Goal: Information Seeking & Learning: Learn about a topic

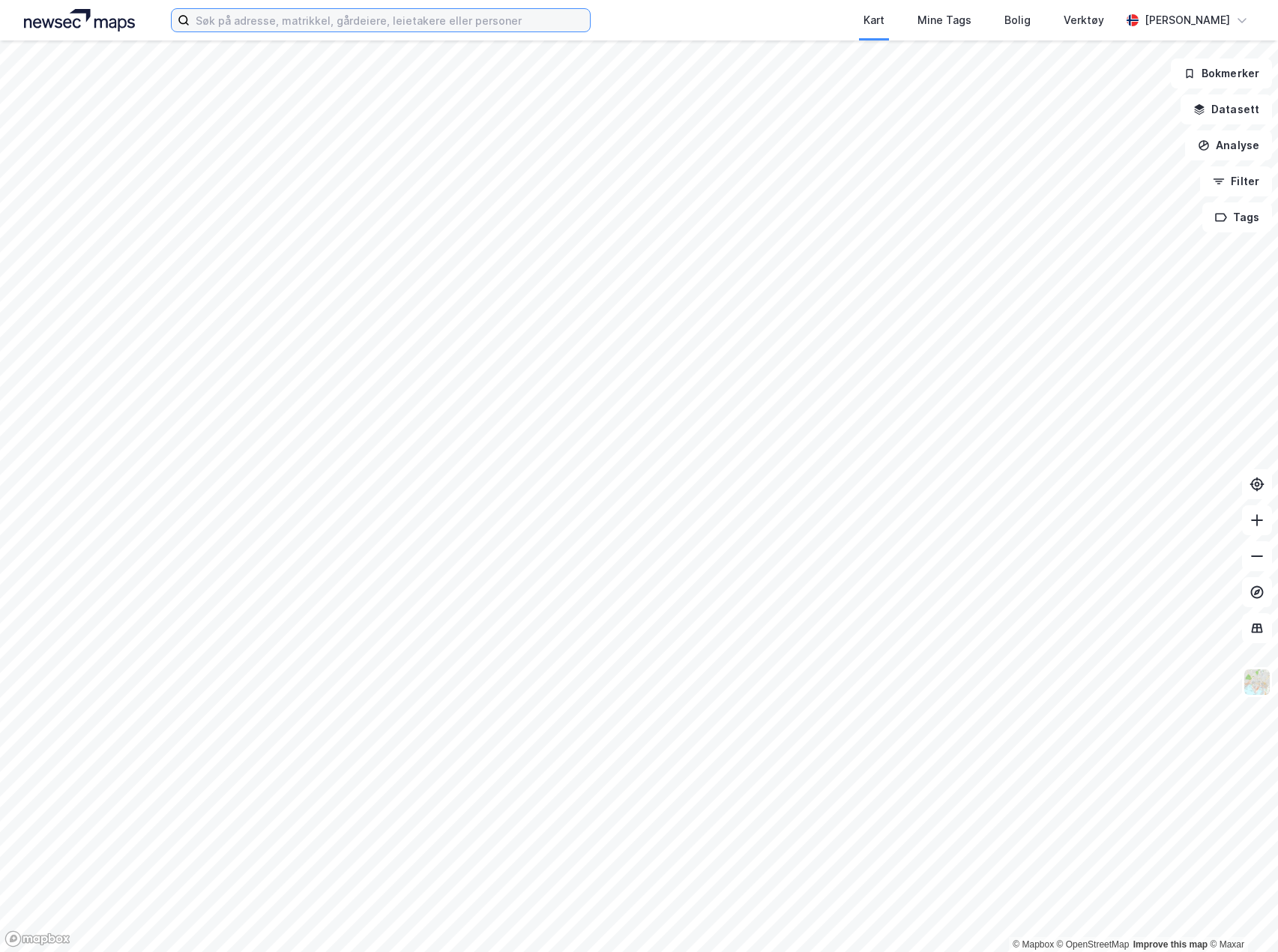
click at [472, 26] on input at bounding box center [390, 20] width 400 height 23
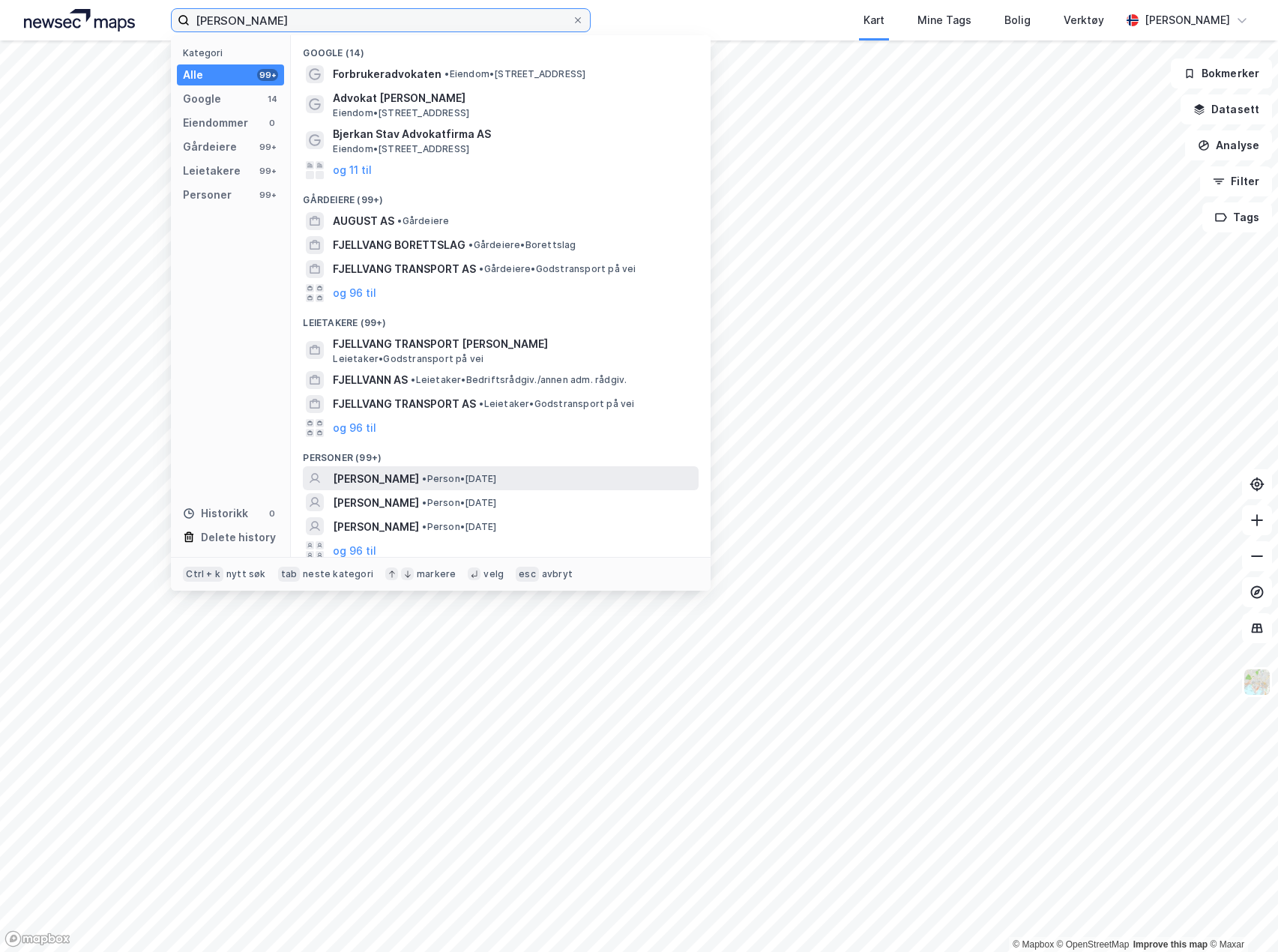
type input "[PERSON_NAME]"
click at [479, 487] on div "[PERSON_NAME] • Person • [DATE]" at bounding box center [514, 479] width 363 height 18
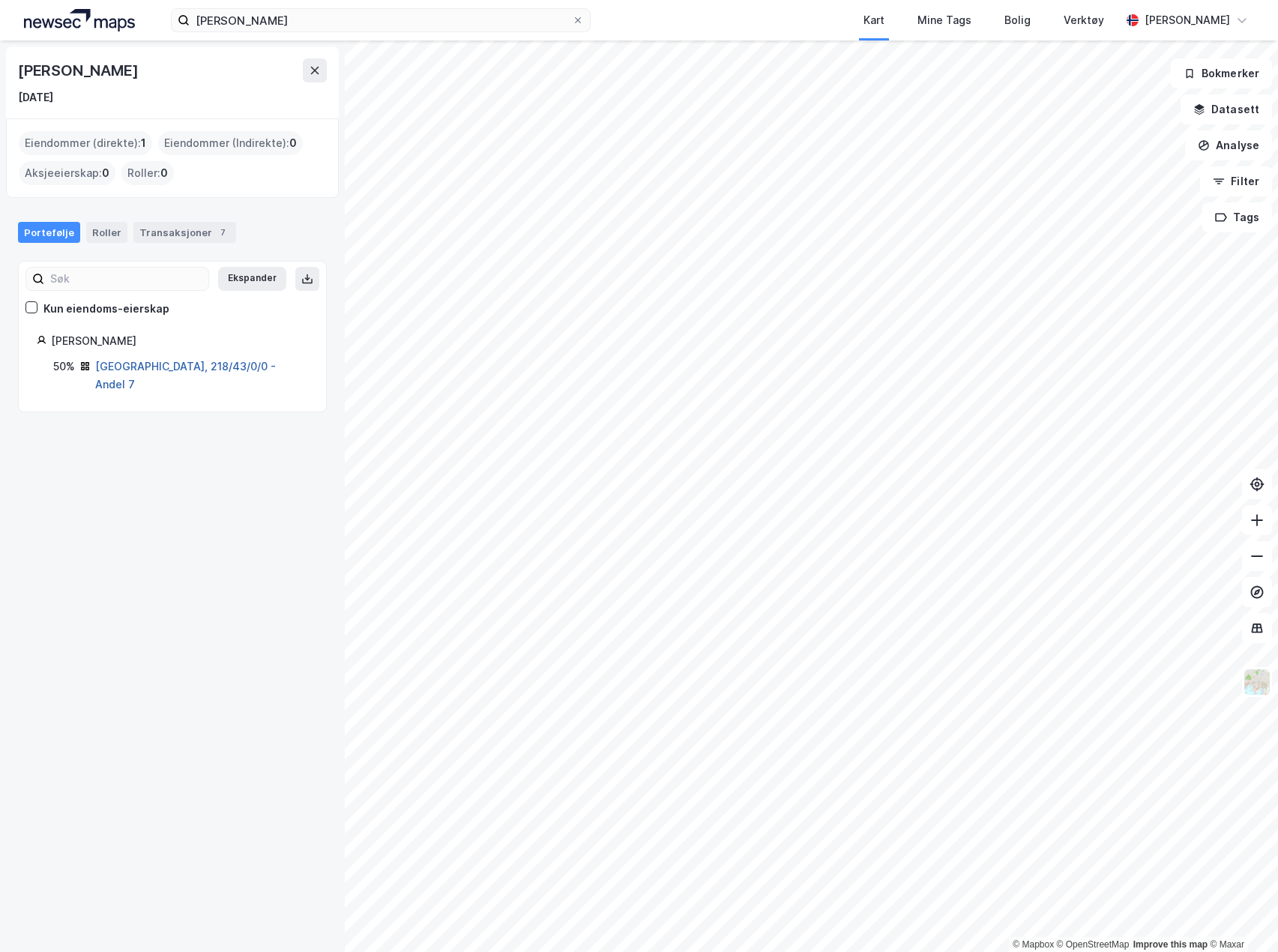
click at [180, 365] on link "[GEOGRAPHIC_DATA], 218/43/0/0 - Andel 7" at bounding box center [185, 375] width 181 height 31
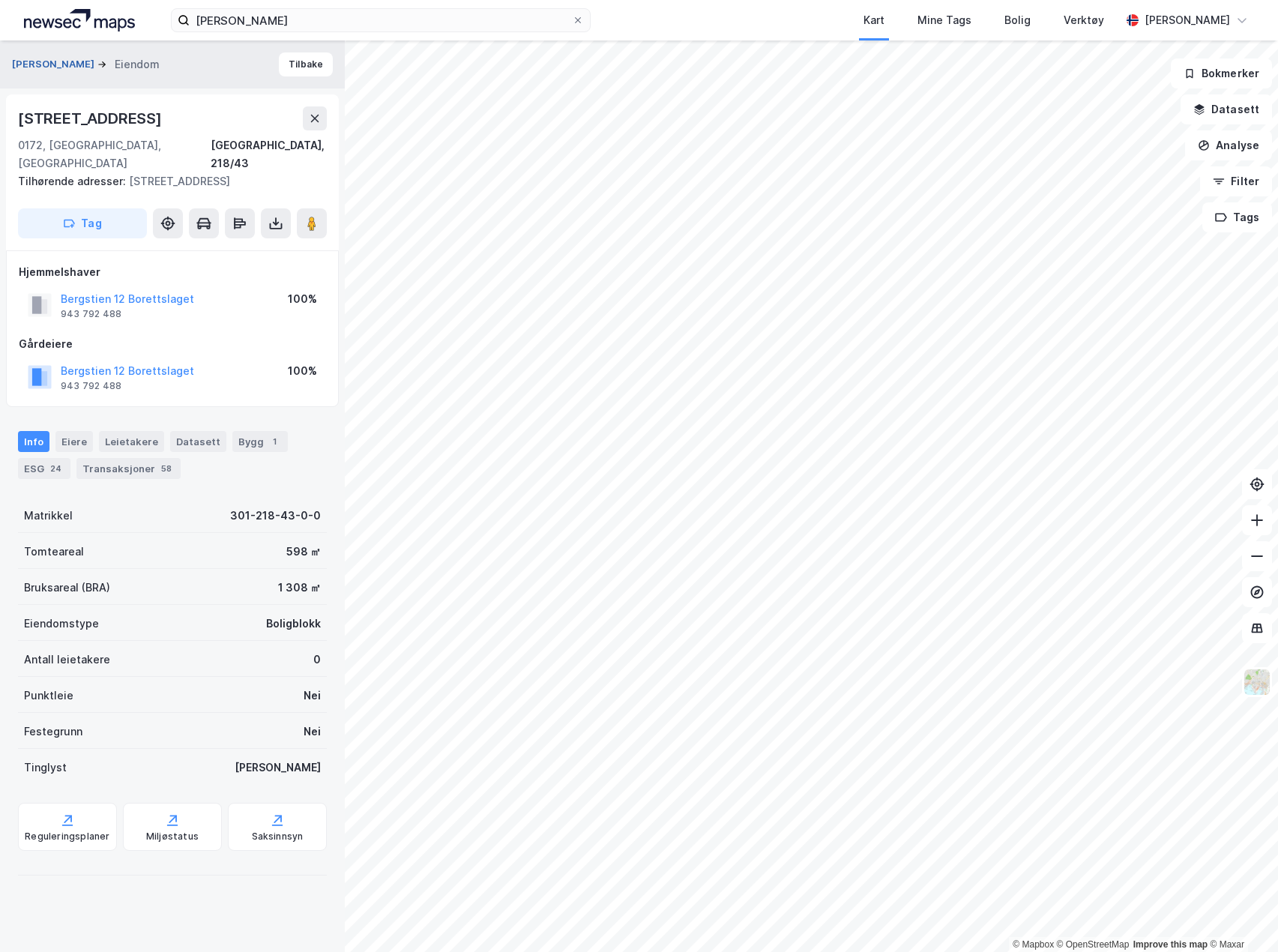
click at [48, 66] on button "[PERSON_NAME]" at bounding box center [54, 64] width 85 height 15
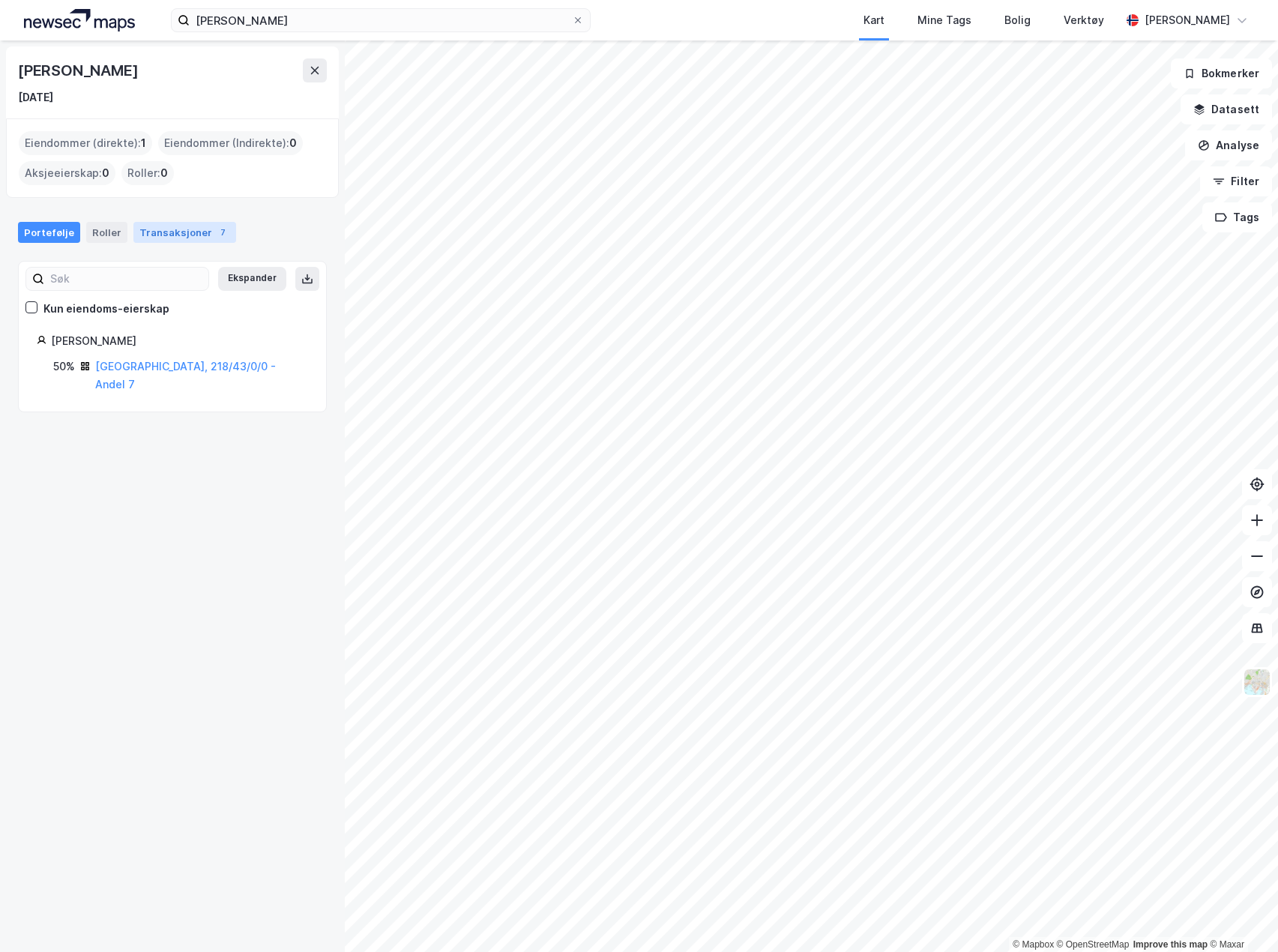
click at [178, 231] on div "Transaksjoner 7" at bounding box center [185, 232] width 102 height 21
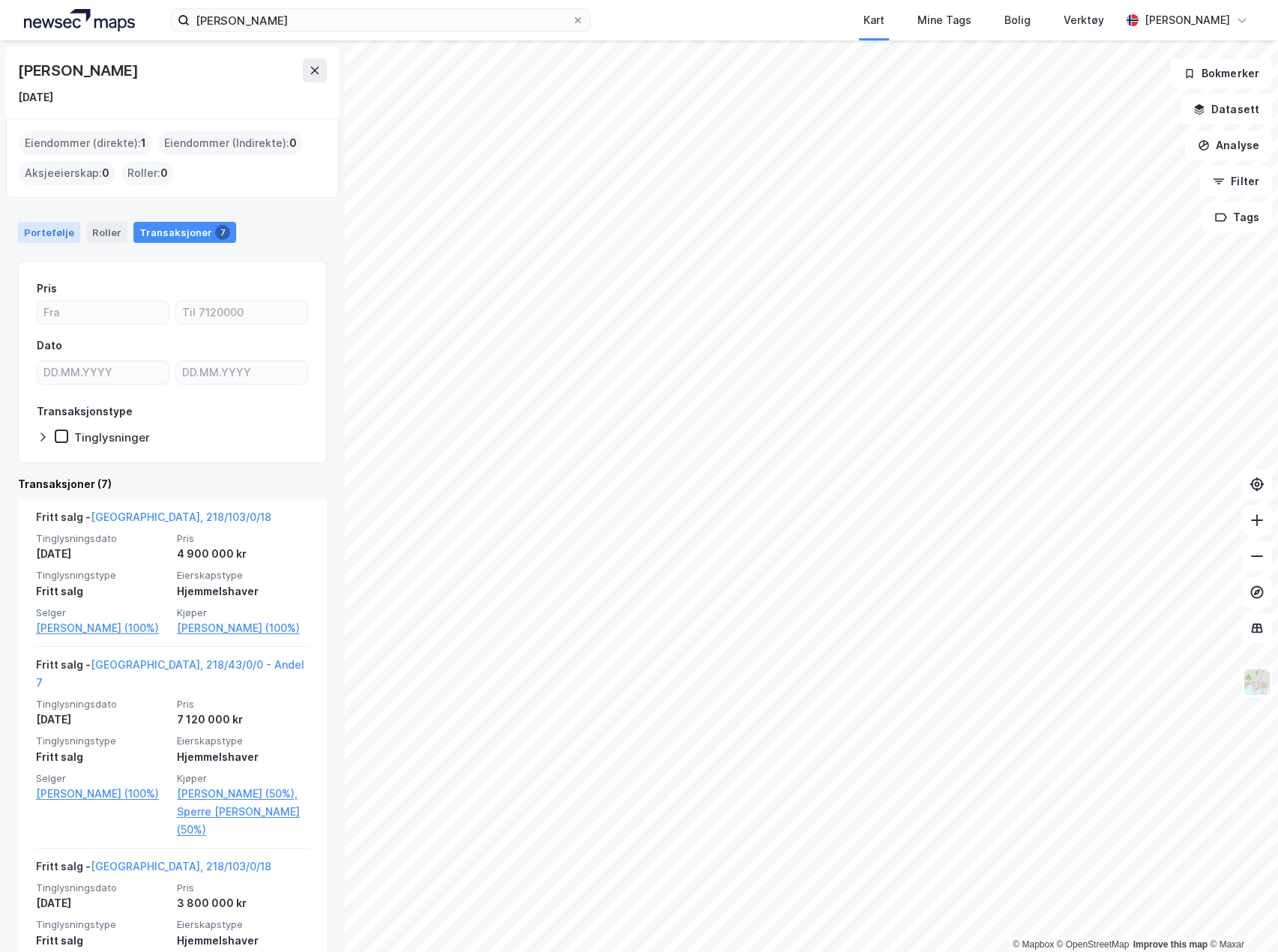
click at [51, 230] on div "Portefølje" at bounding box center [49, 232] width 63 height 21
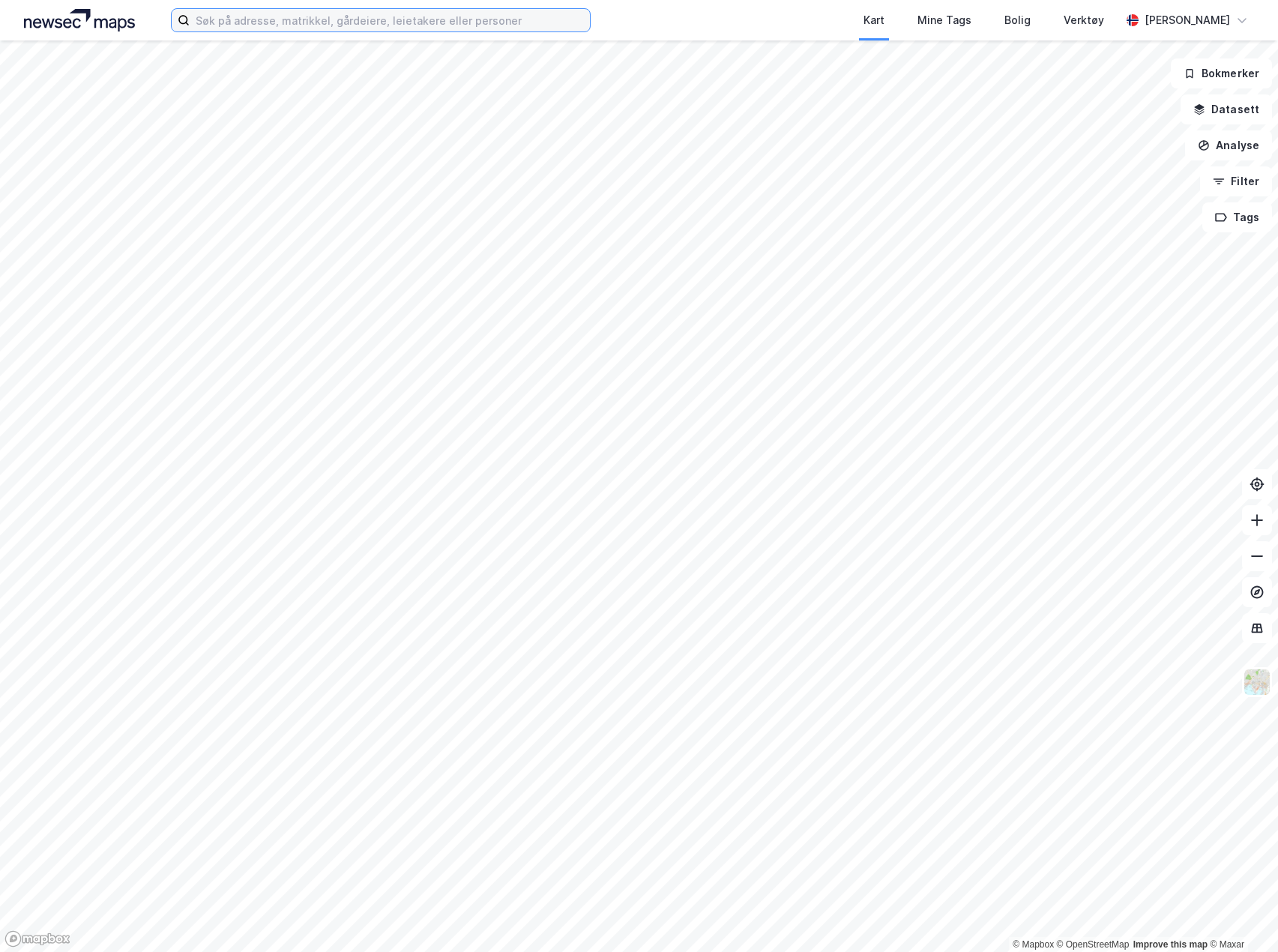
click at [449, 20] on input at bounding box center [390, 20] width 400 height 23
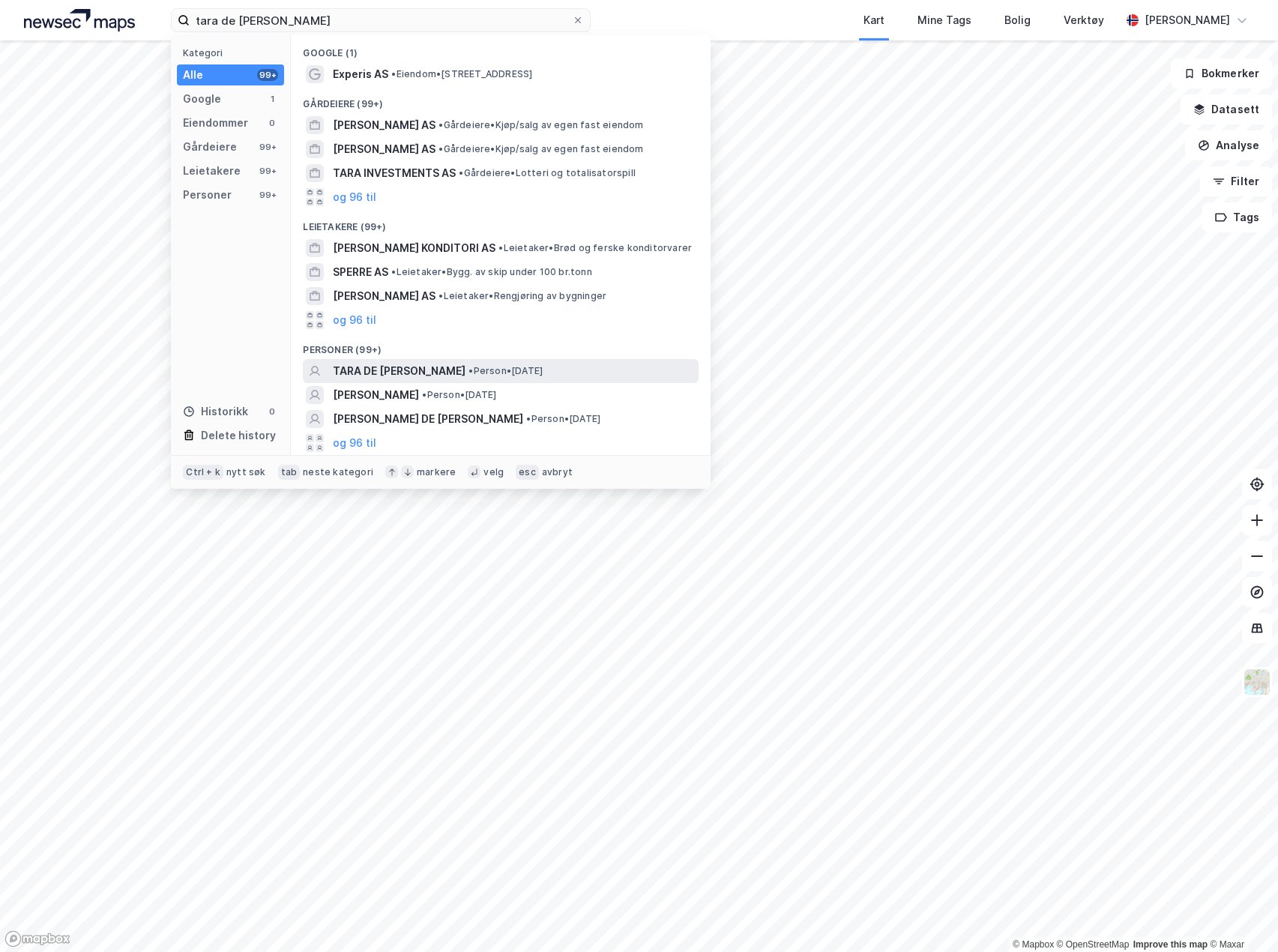
click at [383, 367] on span "TARA DE MICHELIS SPERRE" at bounding box center [399, 371] width 133 height 18
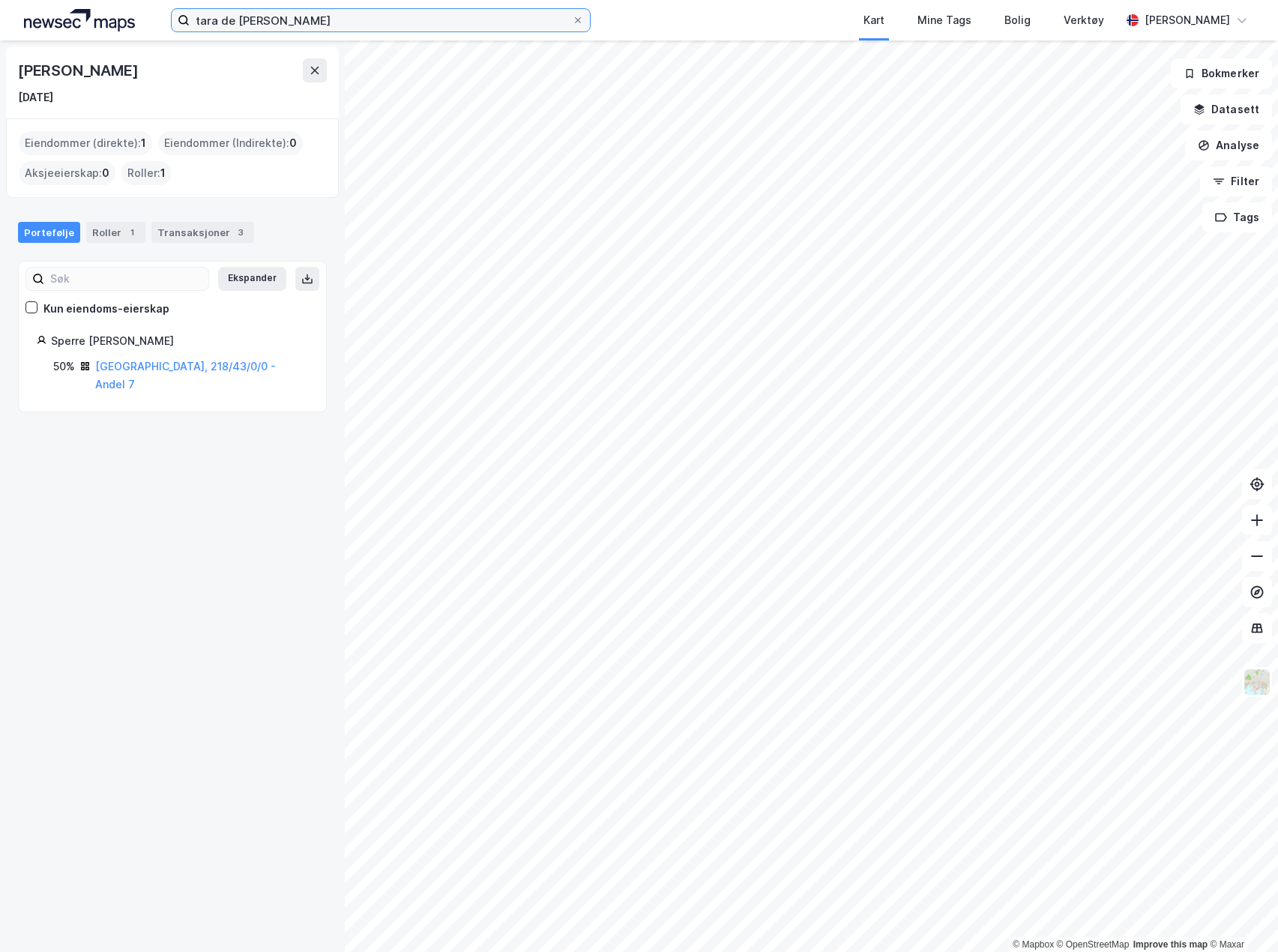
click at [277, 17] on input "tara de michelis sperre" at bounding box center [380, 20] width 382 height 23
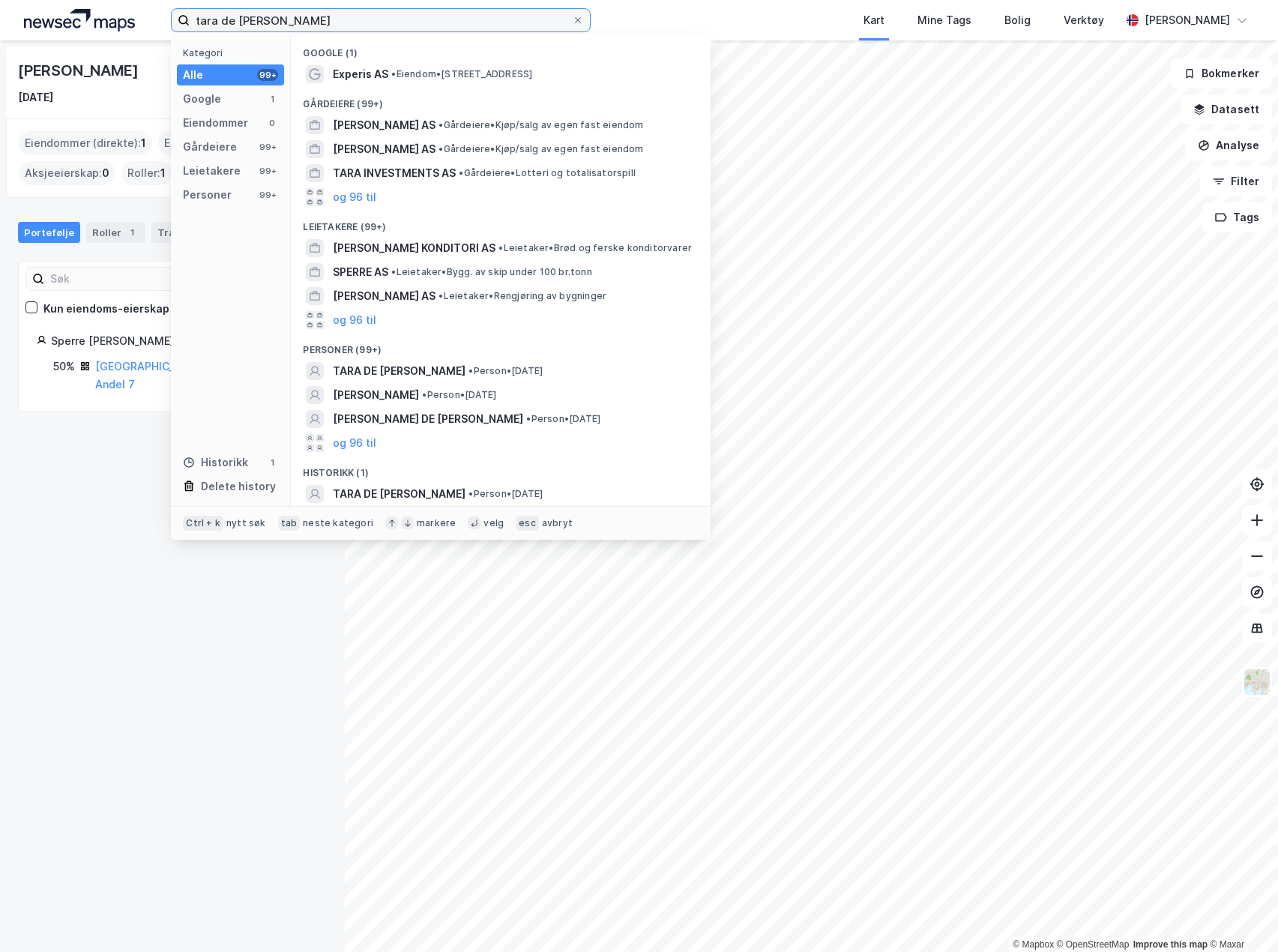
click at [277, 17] on input "tara de michelis sperre" at bounding box center [380, 20] width 382 height 23
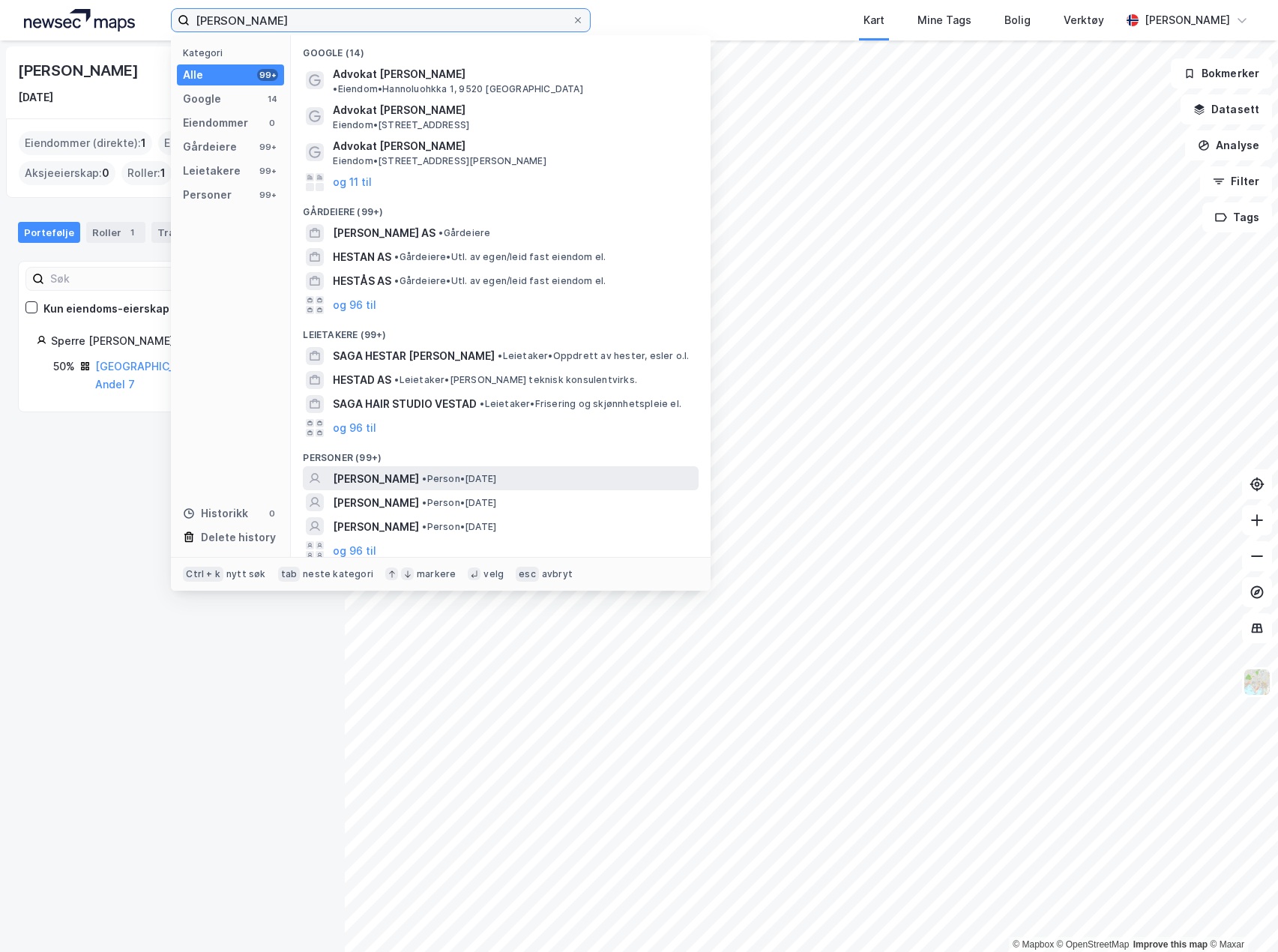
type input "sara hestad"
click at [401, 470] on span "SARA HESTAD" at bounding box center [375, 479] width 86 height 18
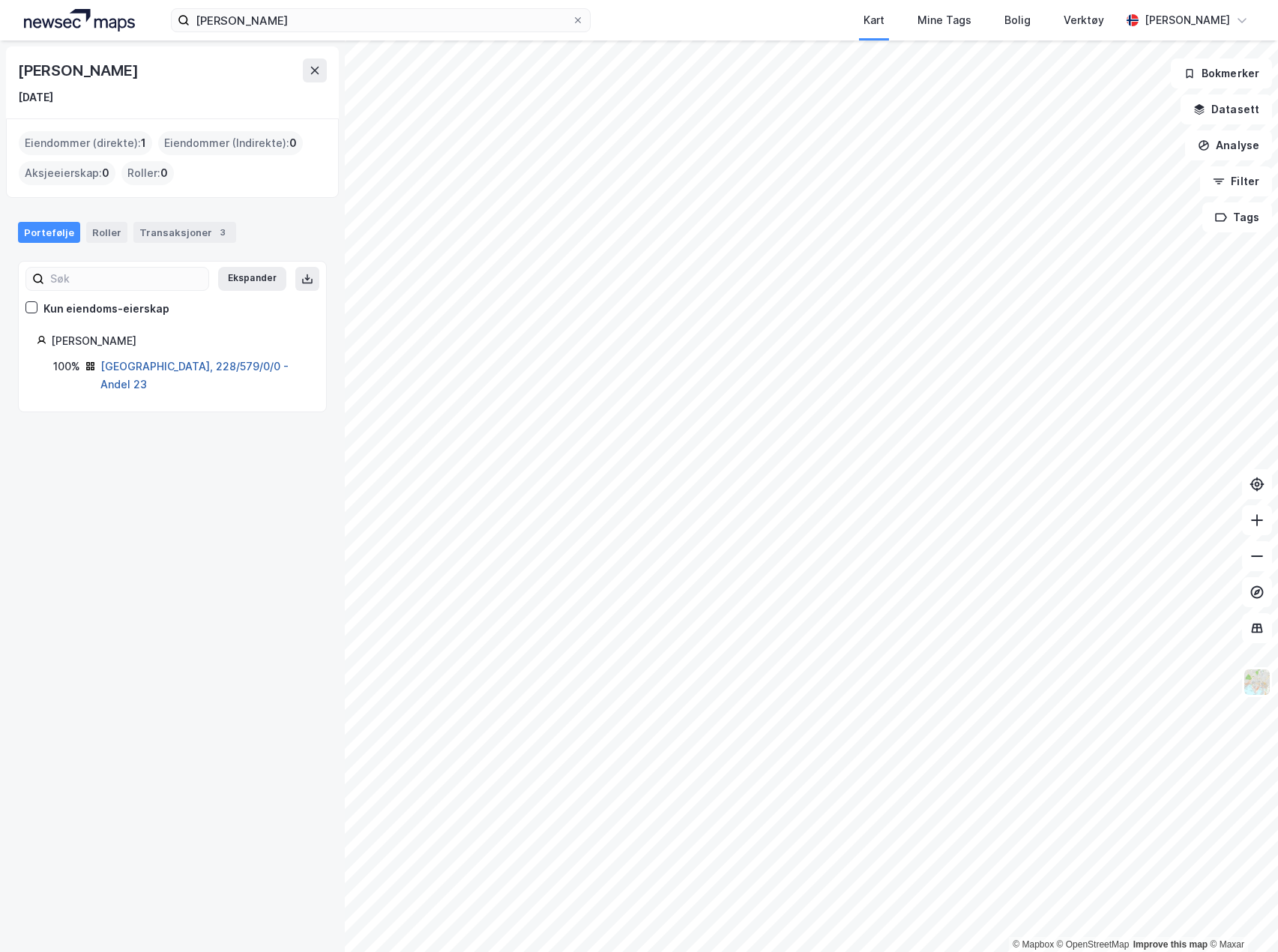
click at [210, 365] on link "Oslo, 228/579/0/0 - Andel 23" at bounding box center [194, 375] width 188 height 31
